Goal: Task Accomplishment & Management: Complete application form

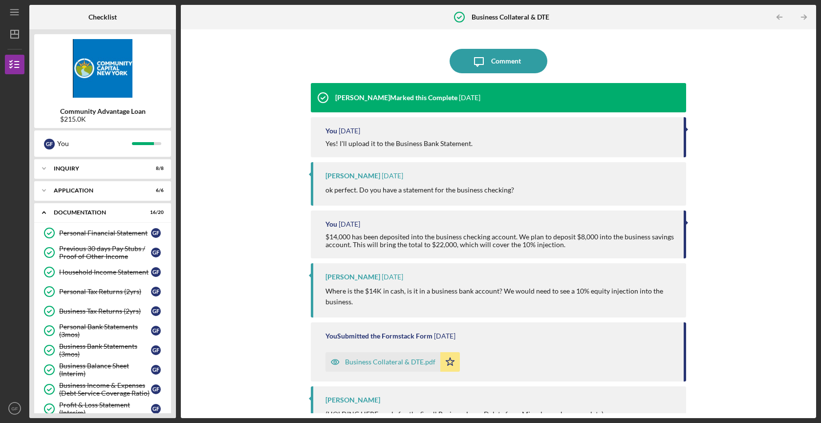
click at [264, 233] on div "Icon/Message Comment [PERSON_NAME] Marked this Complete [DATE] You [DATE] Yes! …" at bounding box center [498, 223] width 625 height 379
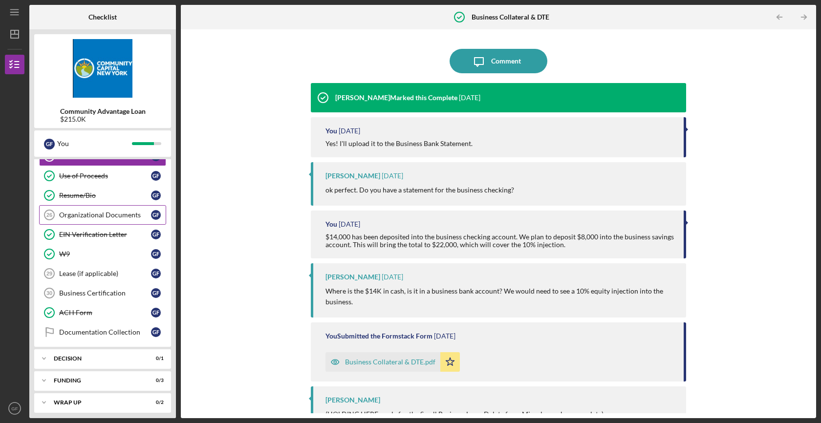
scroll to position [273, 0]
click at [99, 213] on div "Organizational Documents" at bounding box center [105, 215] width 92 height 8
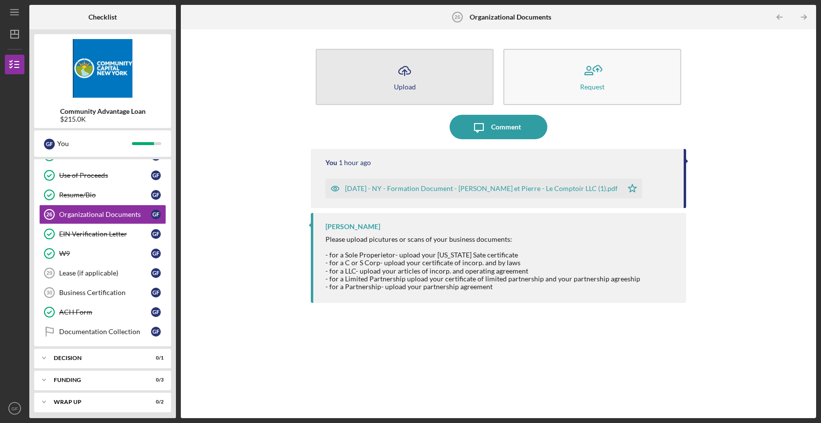
click at [407, 98] on button "Icon/Upload Upload" at bounding box center [405, 77] width 178 height 56
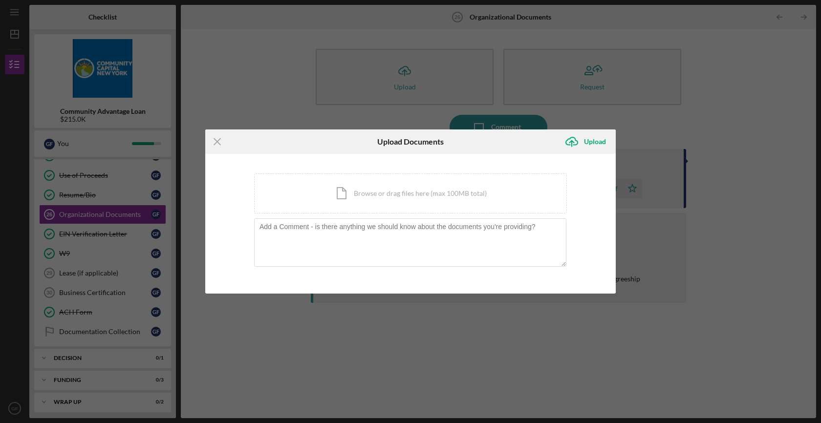
click at [375, 167] on div "You're uploading documents related to Organizational Documents . Icon/Document …" at bounding box center [410, 224] width 410 height 140
click at [368, 183] on div "Icon/Document Browse or drag files here (max 100MB total) Tap to choose files o…" at bounding box center [410, 193] width 313 height 40
click at [397, 198] on div "Icon/Document Browse or drag files here (max 100MB total) Tap to choose files o…" at bounding box center [410, 193] width 313 height 40
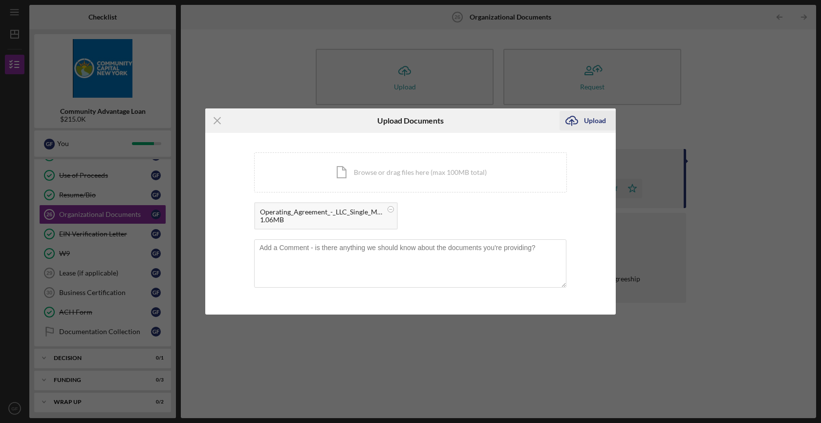
click at [605, 120] on button "Icon/Upload Upload" at bounding box center [587, 121] width 56 height 20
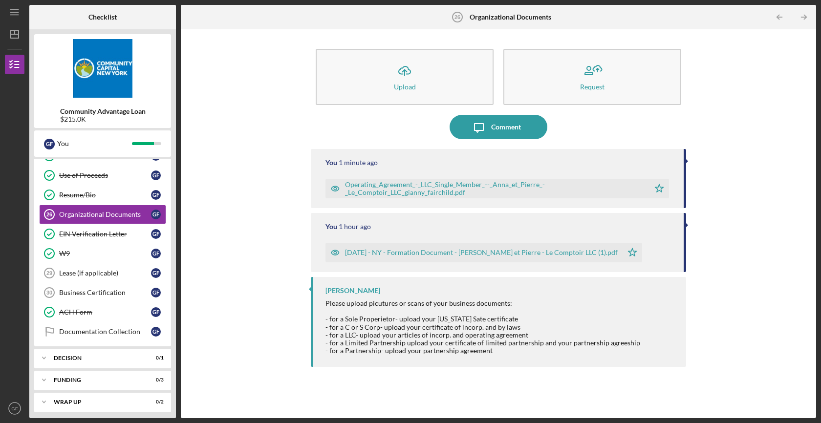
click at [225, 284] on div "Icon/Upload Upload Request Icon/Message Comment You 1 minute ago Operating_Agre…" at bounding box center [498, 223] width 625 height 379
click at [99, 278] on link "Lease (if applicable) 29 Lease (if applicable) G F" at bounding box center [102, 273] width 127 height 20
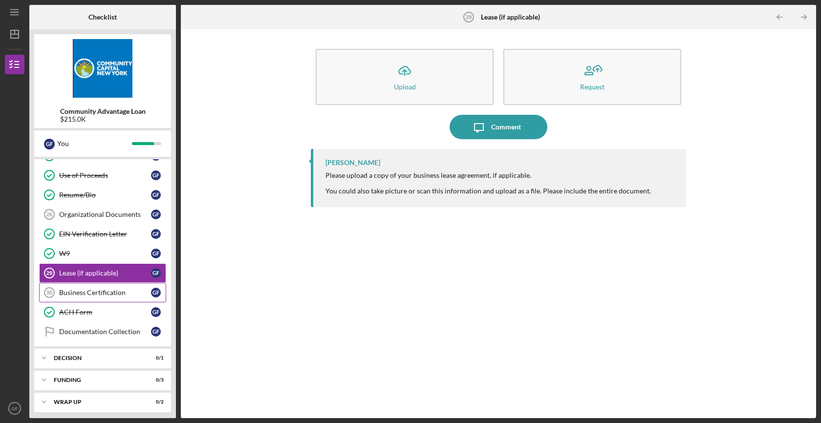
click at [113, 299] on link "Business Certification 30 Business Certification G F" at bounding box center [102, 293] width 127 height 20
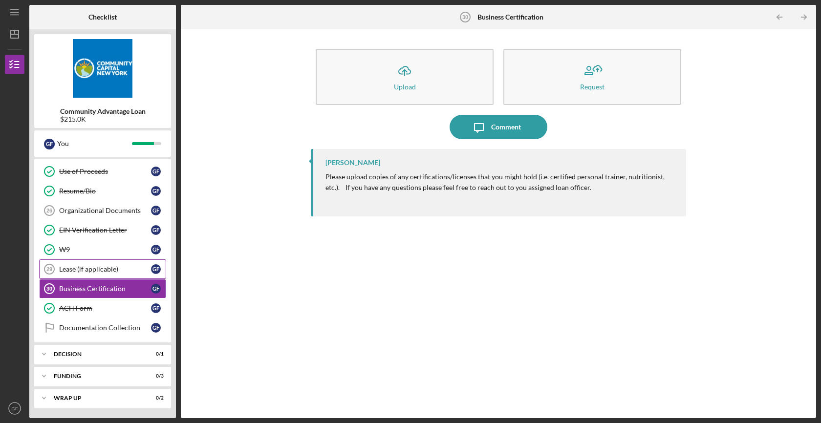
scroll to position [271, 0]
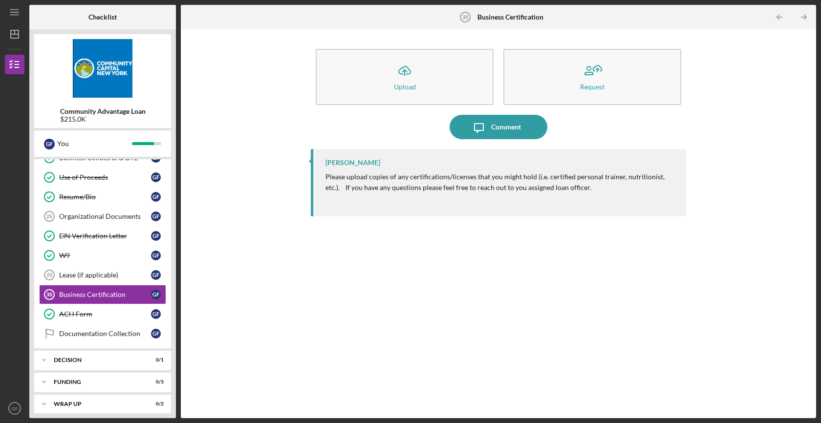
click at [235, 255] on div "Icon/Upload Upload Request Icon/Message Comment [PERSON_NAME] Please upload cop…" at bounding box center [498, 223] width 625 height 379
